Goal: Task Accomplishment & Management: Manage account settings

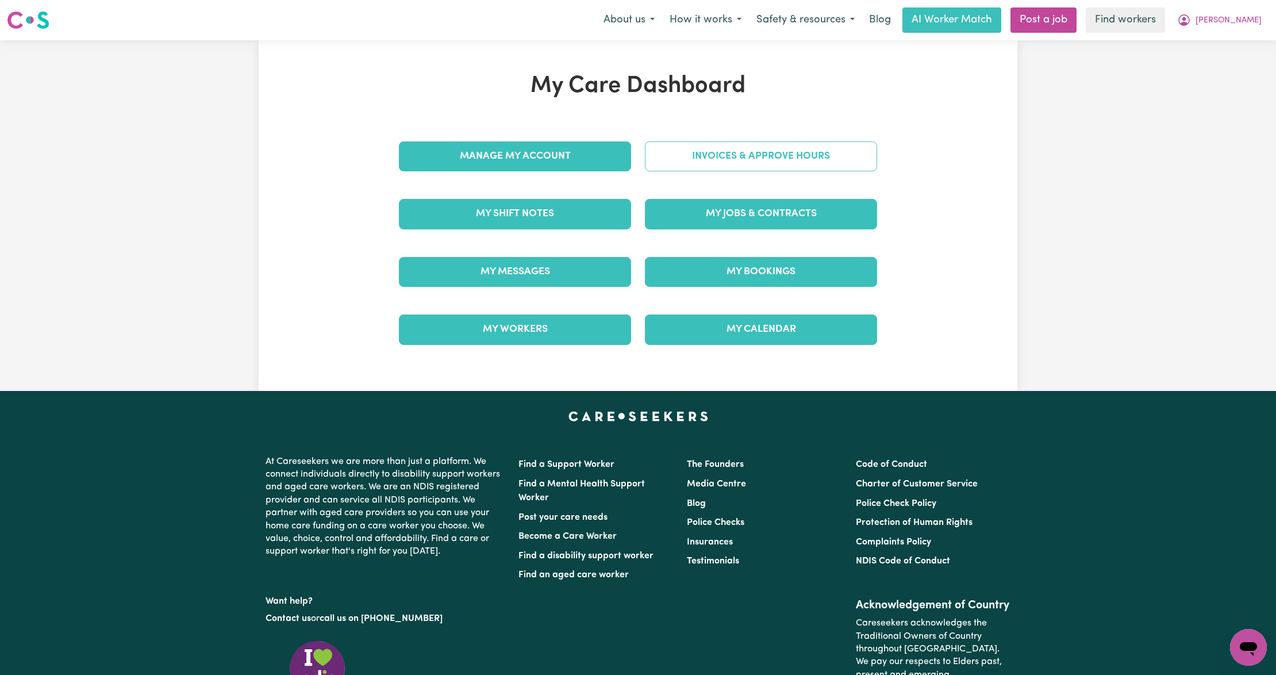
click at [725, 164] on link "Invoices & Approve Hours" at bounding box center [761, 156] width 232 height 30
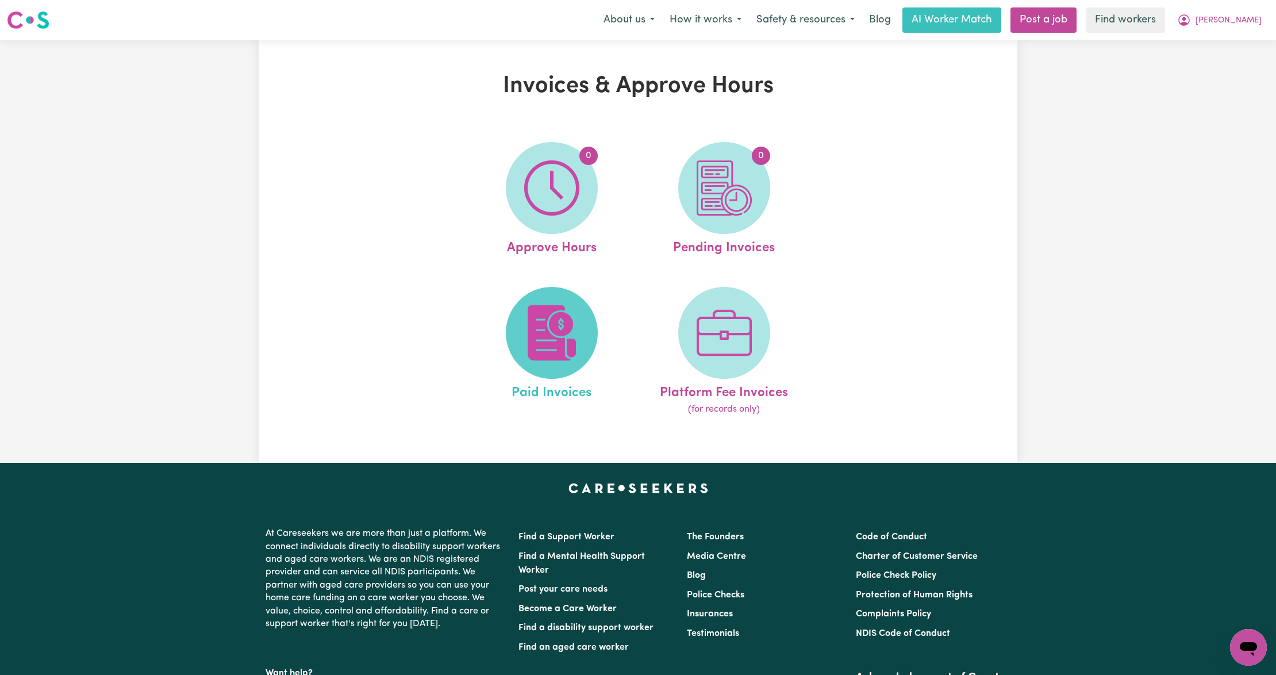
click at [557, 339] on img at bounding box center [551, 332] width 55 height 55
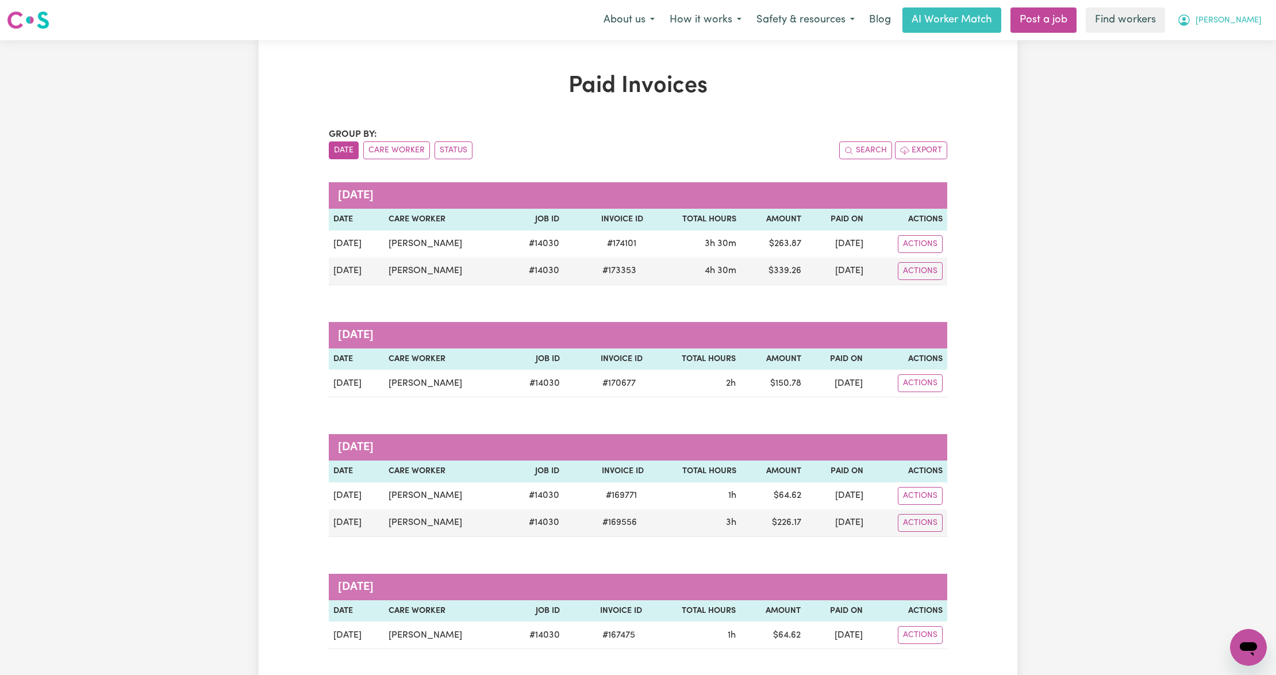
drag, startPoint x: 1253, startPoint y: 5, endPoint x: 1253, endPoint y: 14, distance: 9.2
click at [1253, 5] on nav "Menu About us How it works Safety & resources Blog AI Worker Match Post a job F…" at bounding box center [638, 20] width 1276 height 40
click at [1248, 24] on span "[PERSON_NAME]" at bounding box center [1228, 20] width 66 height 13
click at [1228, 67] on link "Logout" at bounding box center [1223, 66] width 91 height 22
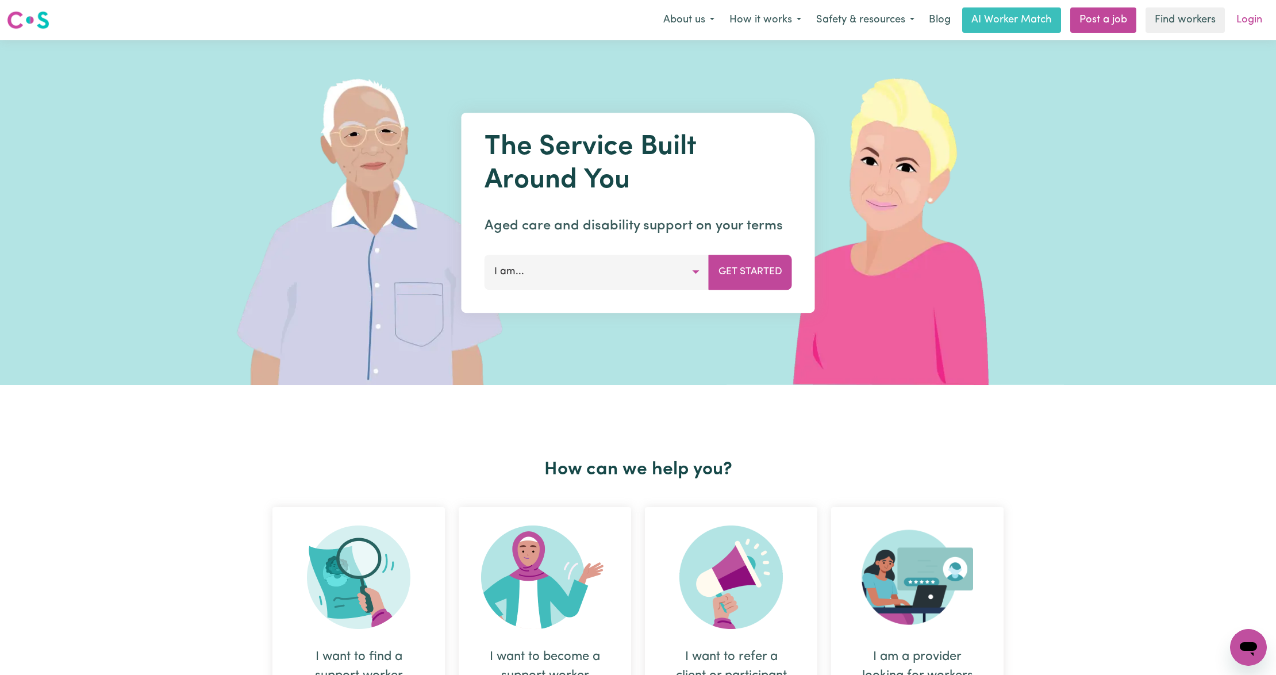
click at [1244, 14] on link "Login" at bounding box center [1249, 19] width 40 height 25
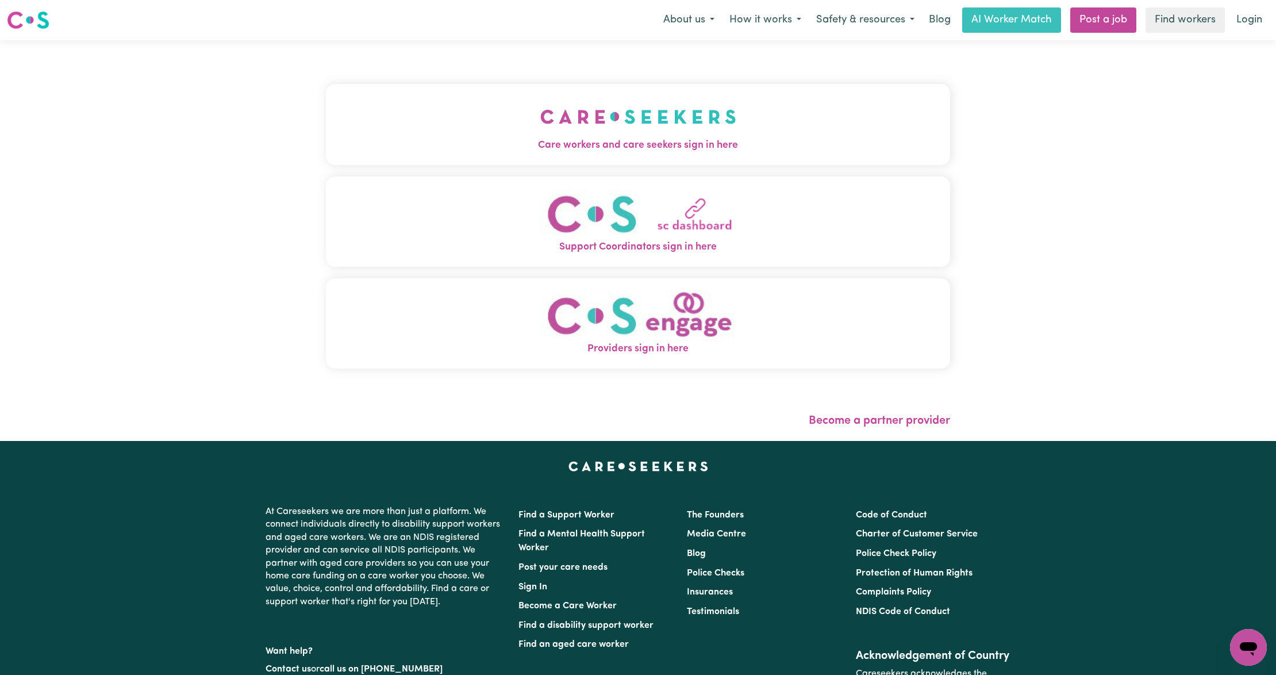
click at [387, 129] on button "Care workers and care seekers sign in here" at bounding box center [638, 124] width 624 height 80
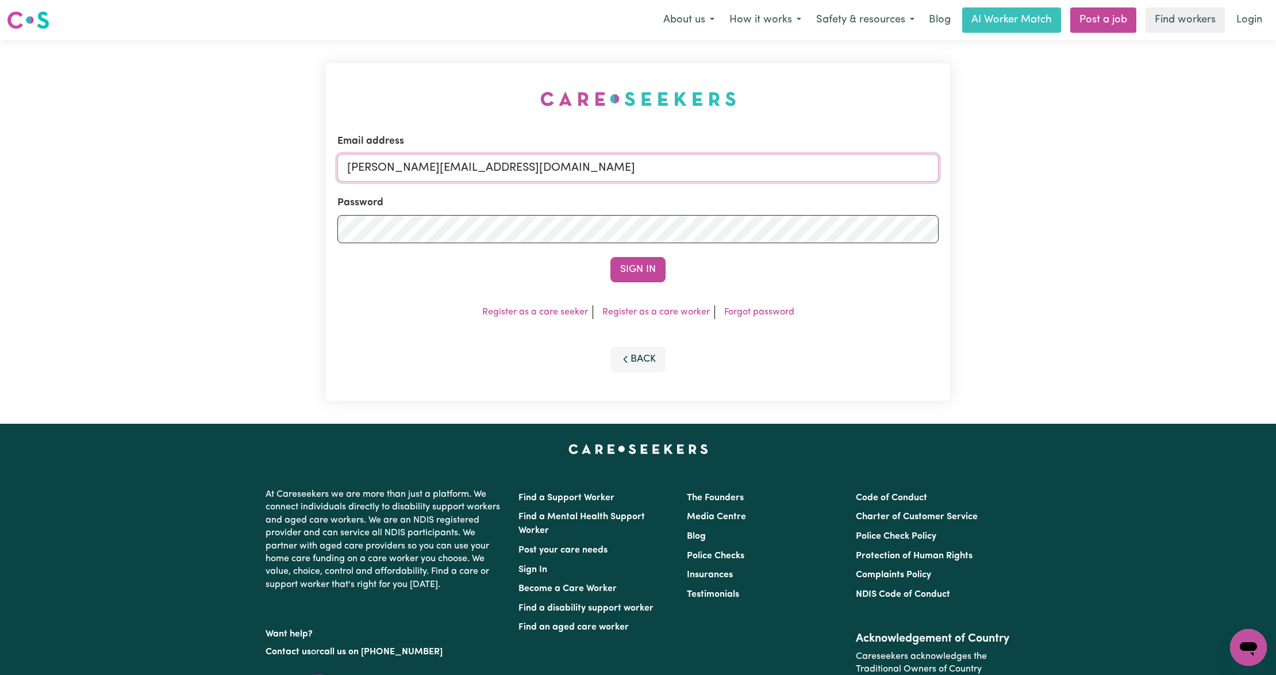
click at [396, 175] on input "[PERSON_NAME][EMAIL_ADDRESS][DOMAIN_NAME]" at bounding box center [637, 168] width 601 height 28
drag, startPoint x: 407, startPoint y: 170, endPoint x: 782, endPoint y: 196, distance: 375.6
click at [782, 196] on form "Email address [EMAIL_ADDRESS][PERSON_NAME][DOMAIN_NAME] Password Sign In" at bounding box center [637, 208] width 601 height 148
type input "superuser~[EMAIL_ADDRESS][DOMAIN_NAME]"
click at [658, 276] on button "Sign In" at bounding box center [637, 269] width 55 height 25
